Goal: Information Seeking & Learning: Learn about a topic

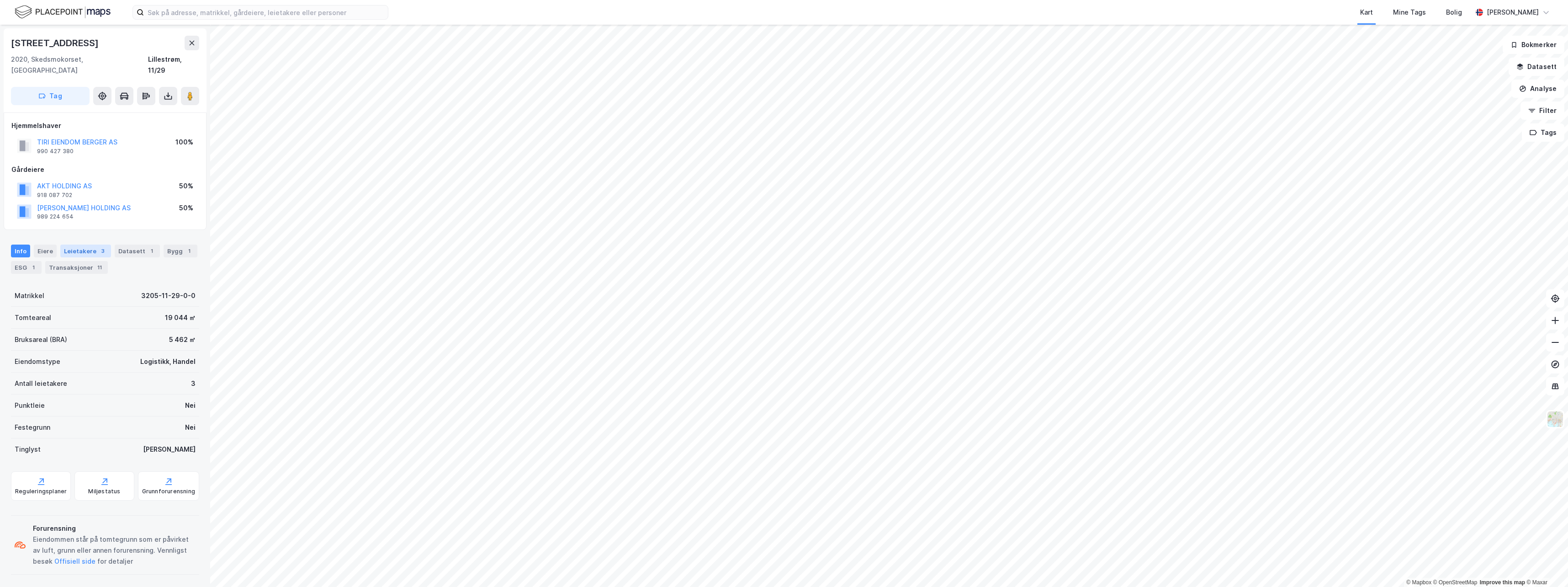
click at [91, 245] on div "Leietakere 3" at bounding box center [85, 251] width 51 height 13
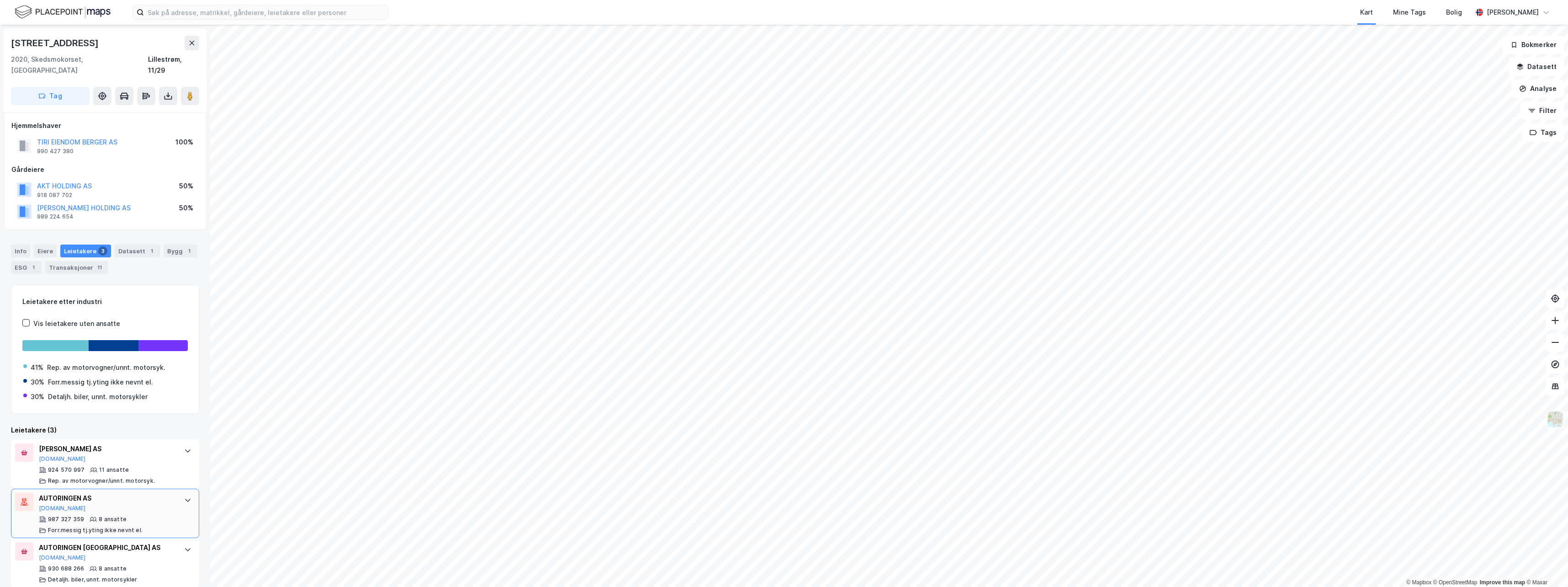
scroll to position [1, 0]
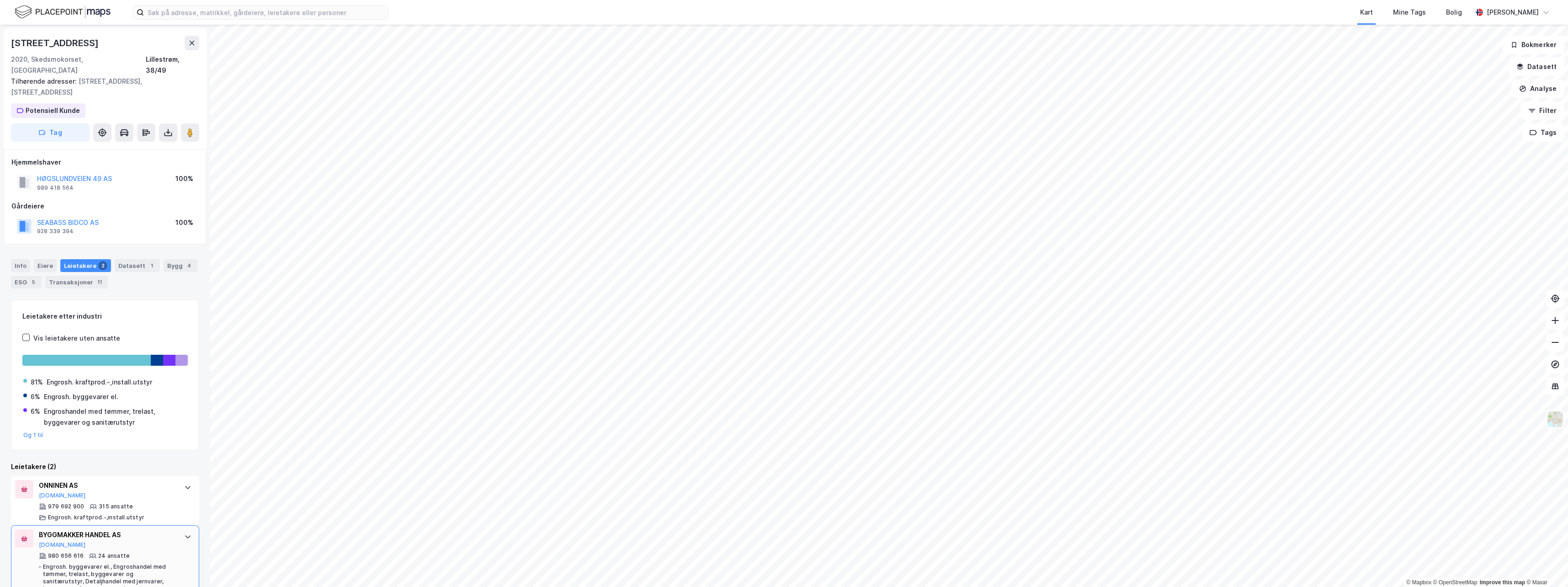
scroll to position [10, 0]
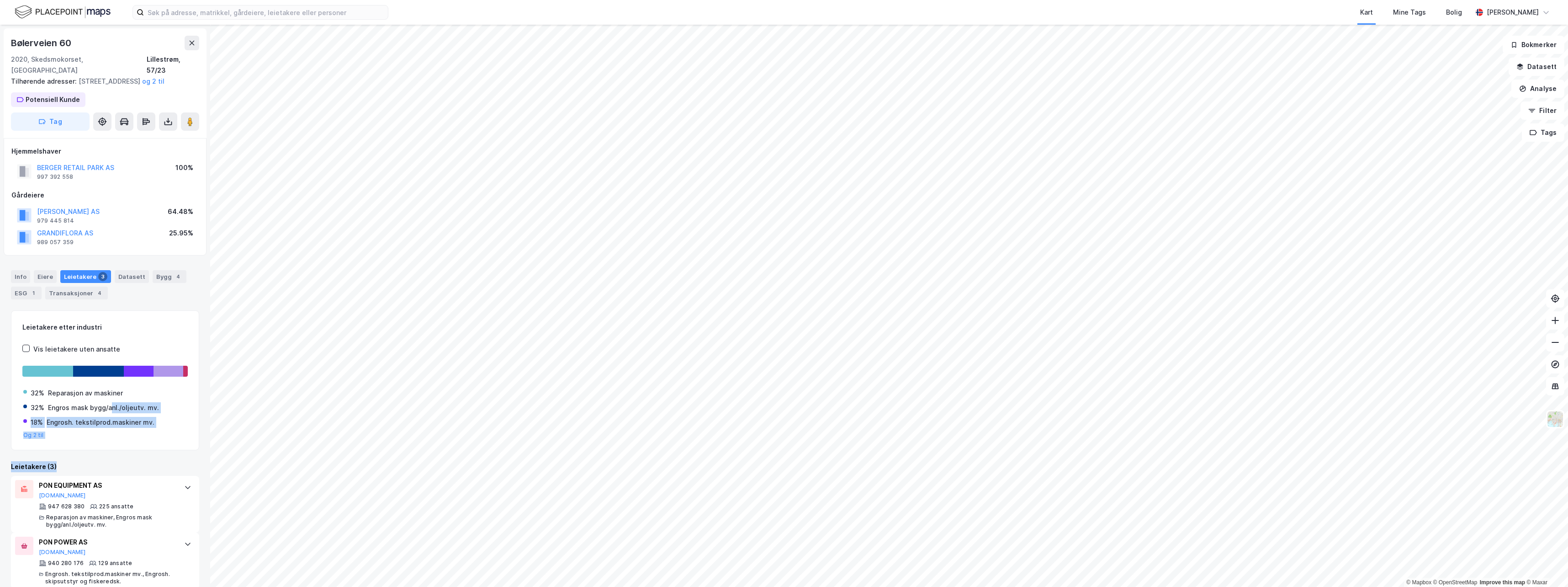
drag, startPoint x: 94, startPoint y: 462, endPoint x: 111, endPoint y: 401, distance: 63.3
click at [111, 401] on div "Leietakere etter industri Vis leietakere uten ansatte 32% Reparasjon av maskine…" at bounding box center [105, 480] width 188 height 339
